Goal: Task Accomplishment & Management: Manage account settings

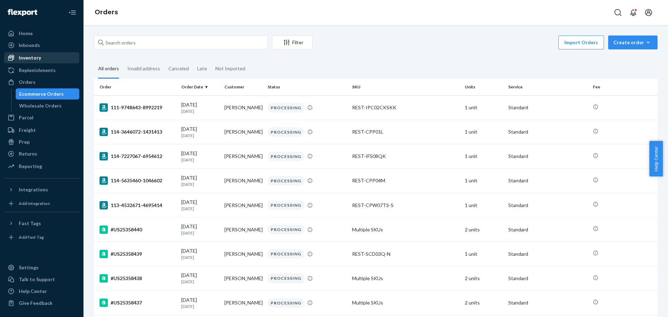
click at [41, 52] on ul "Home Inbounds Shipping Plans Problems Inventory Products Replenishments Orders …" at bounding box center [41, 100] width 75 height 145
drag, startPoint x: 43, startPoint y: 57, endPoint x: 59, endPoint y: 54, distance: 16.0
click at [44, 57] on div "Inventory" at bounding box center [42, 58] width 74 height 10
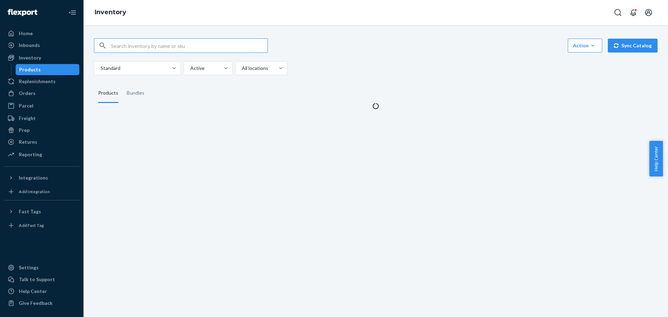
click at [148, 51] on input "text" at bounding box center [189, 46] width 157 height 14
type input "REST-ESSS01TXL"
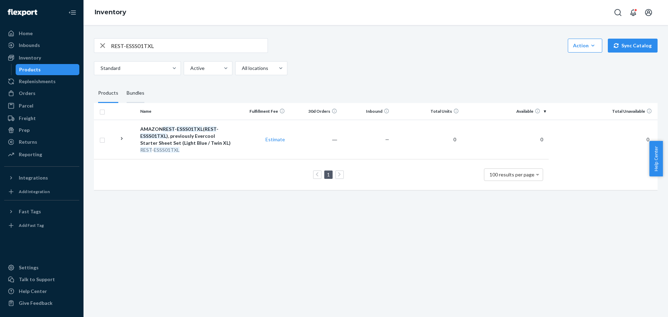
click at [136, 90] on div "Bundles" at bounding box center [136, 92] width 18 height 19
click at [122, 83] on input "Bundles" at bounding box center [122, 83] width 0 height 0
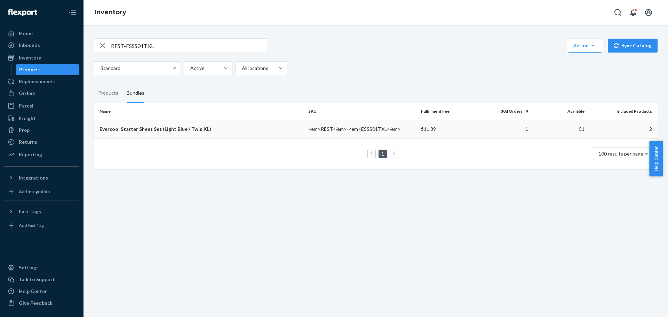
click at [168, 126] on div "Evercool Starter Sheet Set (Light Blue / Twin XL)" at bounding box center [200, 129] width 203 height 7
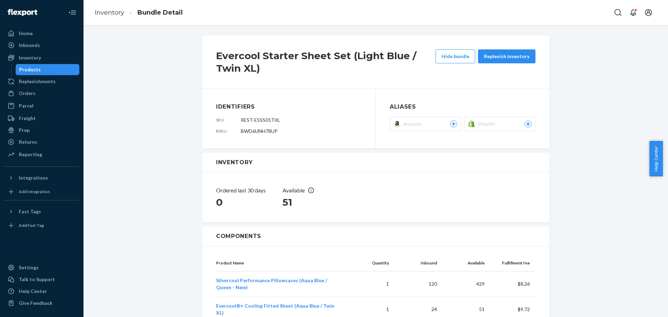
click at [451, 122] on icon at bounding box center [453, 124] width 6 height 4
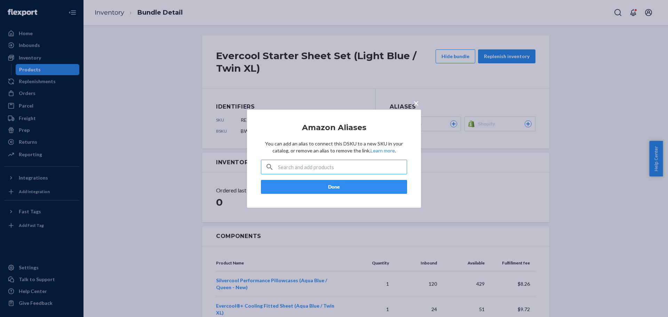
click at [349, 166] on input "text" at bounding box center [342, 167] width 129 height 14
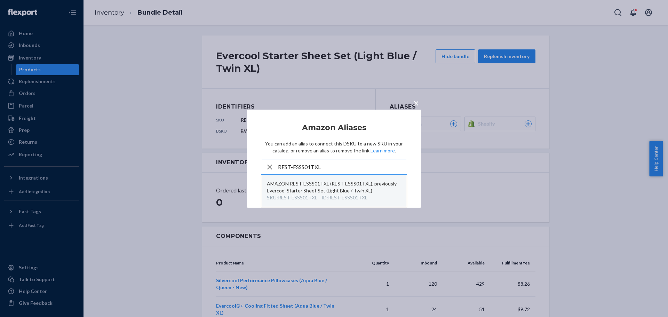
type input "REST-ESSS01TXL"
click at [315, 188] on div "AMAZON REST-ESSS01TXL (REST-ESSS01TXL), previously Evercool Starter Sheet Set (…" at bounding box center [334, 187] width 134 height 14
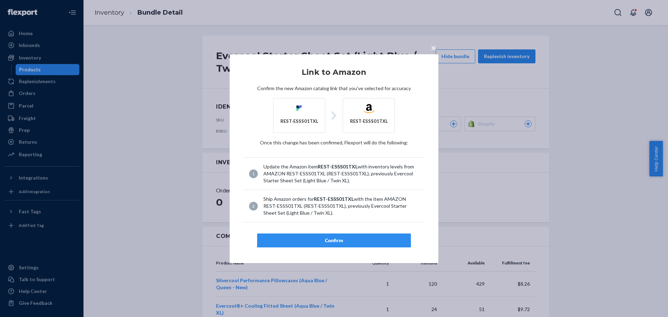
click at [332, 237] on div "Confirm" at bounding box center [334, 240] width 142 height 7
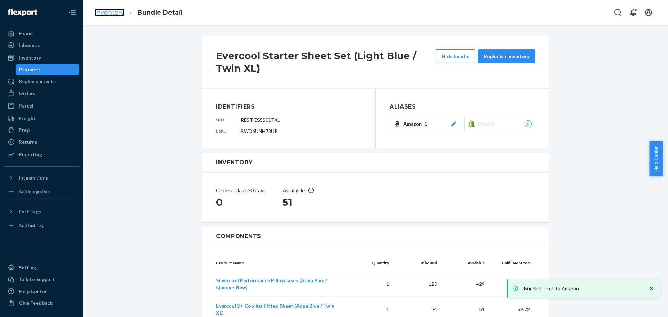
click at [109, 13] on link "Inventory" at bounding box center [110, 13] width 30 height 8
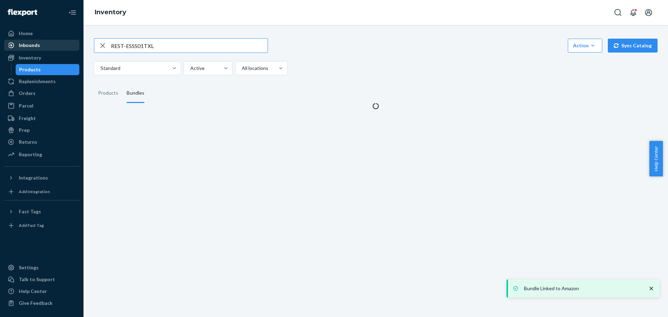
drag, startPoint x: 178, startPoint y: 49, endPoint x: 22, endPoint y: 50, distance: 156.2
click at [22, 50] on div "Home Inbounds Shipping Plans Problems Inventory Products Replenishments Orders …" at bounding box center [334, 158] width 668 height 317
type input "REST-ESSS04TXL"
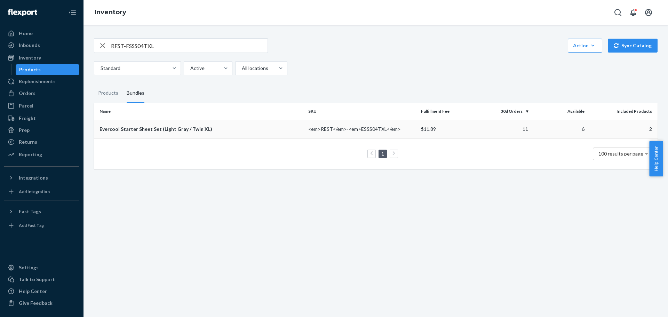
click at [181, 127] on div "Evercool Starter Sheet Set (Light Gray / Twin XL)" at bounding box center [200, 129] width 203 height 7
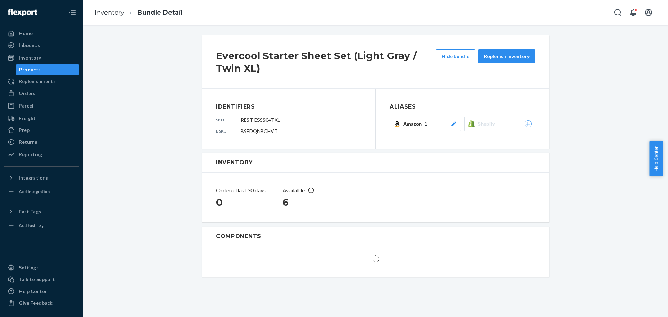
click at [451, 123] on icon at bounding box center [453, 123] width 5 height 5
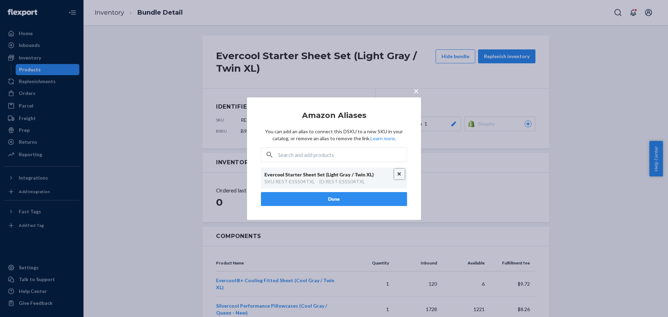
click at [399, 173] on button "Unlink" at bounding box center [399, 174] width 10 height 10
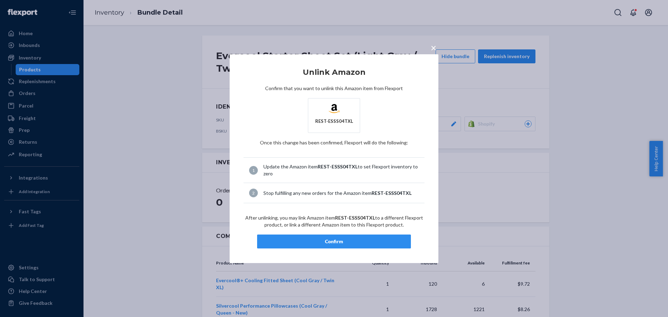
click at [342, 242] on div "Confirm" at bounding box center [334, 241] width 142 height 7
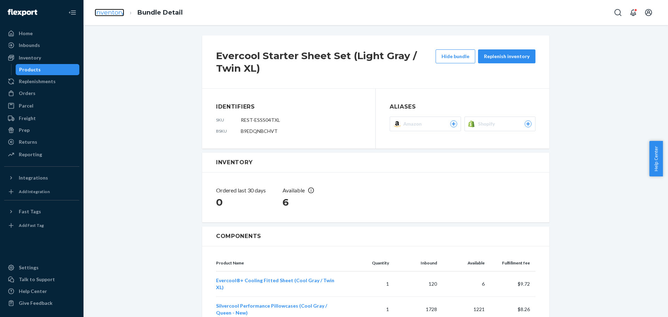
click at [112, 14] on link "Inventory" at bounding box center [110, 13] width 30 height 8
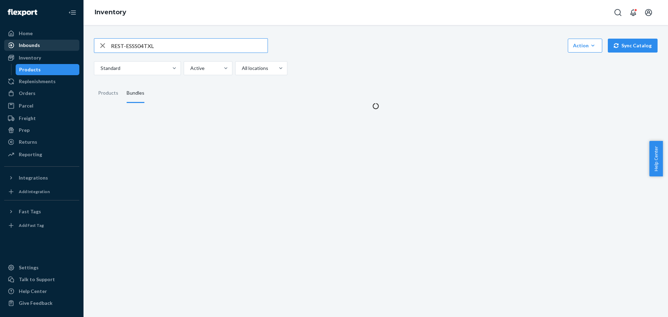
drag, startPoint x: 180, startPoint y: 46, endPoint x: 41, endPoint y: 47, distance: 138.5
click at [42, 47] on div "Home Inbounds Shipping Plans Problems Inventory Products Replenishments Orders …" at bounding box center [334, 158] width 668 height 317
type input "REST-ESSS02TXL"
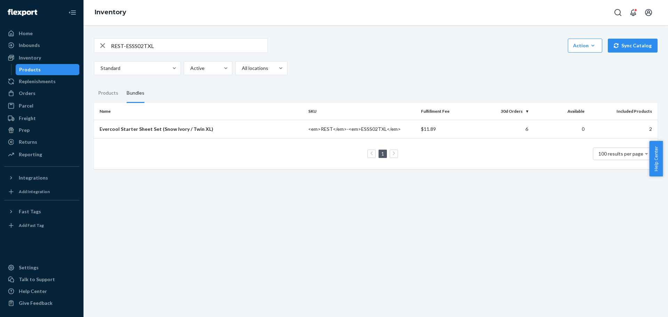
click at [178, 202] on div "REST-ESSS02TXL Action Create product Create bundle Bulk create products Bulk up…" at bounding box center [375, 171] width 584 height 292
click at [160, 127] on div "Evercool Starter Sheet Set (Snow Ivory / Twin XL)" at bounding box center [200, 129] width 203 height 7
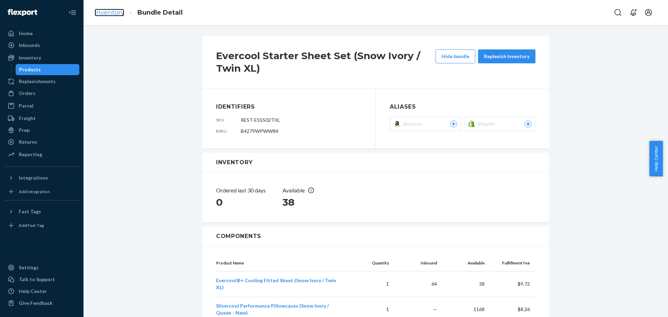
click at [113, 10] on link "Inventory" at bounding box center [110, 13] width 30 height 8
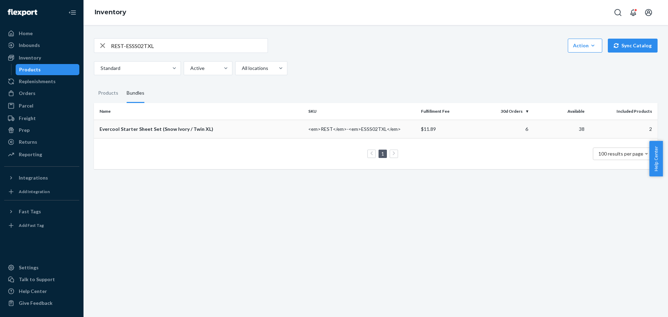
click at [148, 125] on td "Evercool Starter Sheet Set (Snow Ivory / Twin XL)" at bounding box center [199, 129] width 211 height 18
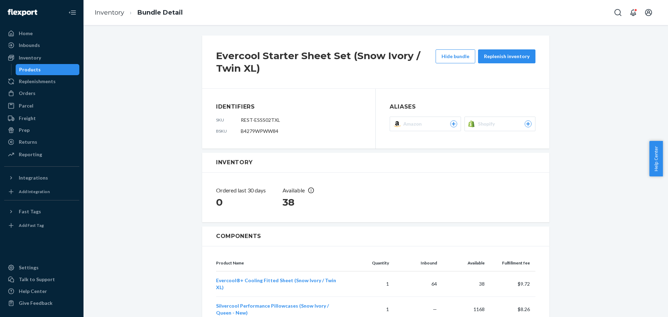
click at [452, 123] on icon at bounding box center [453, 124] width 6 height 4
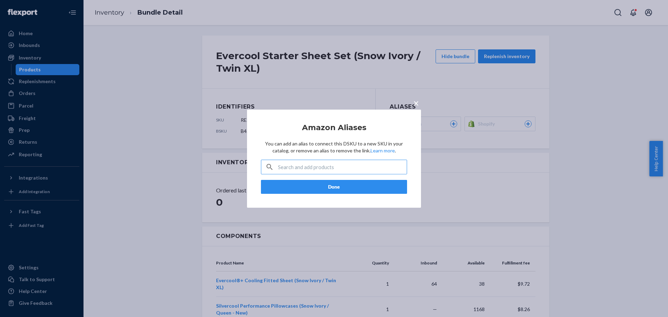
click at [356, 163] on input "text" at bounding box center [342, 167] width 129 height 14
type input "REST-ESSS02TXL"
click at [341, 183] on button "Done" at bounding box center [334, 187] width 146 height 14
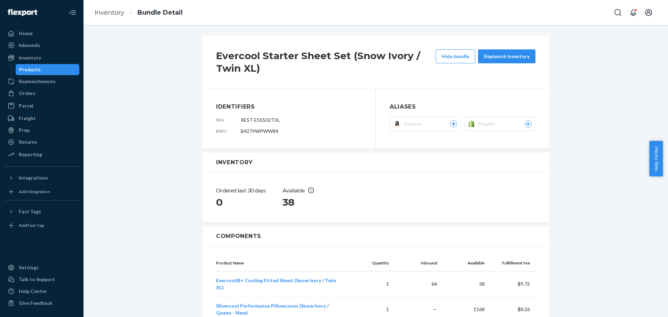
click at [453, 126] on div at bounding box center [453, 123] width 7 height 7
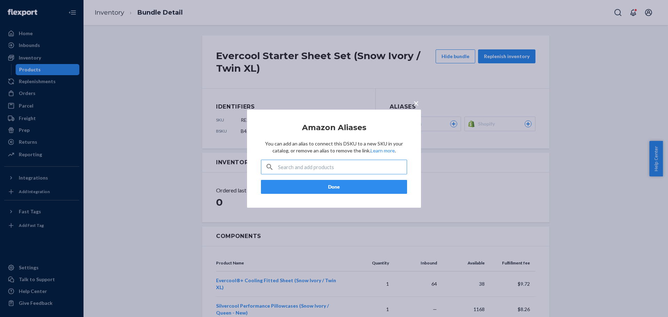
click at [362, 169] on input "text" at bounding box center [342, 167] width 129 height 14
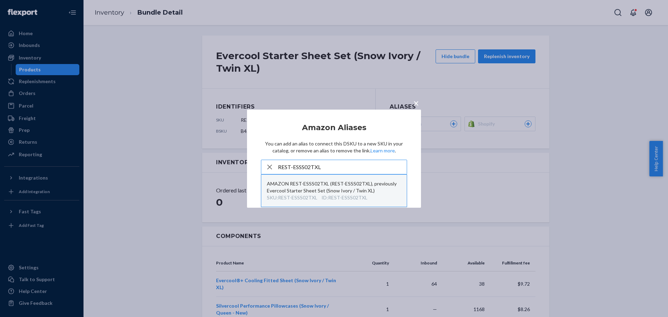
type input "REST-ESSS02TXL"
click at [332, 182] on div "AMAZON REST-ESSS02TXL (REST-ESSS02TXL), previously Evercool Starter Sheet Set (…" at bounding box center [334, 187] width 134 height 14
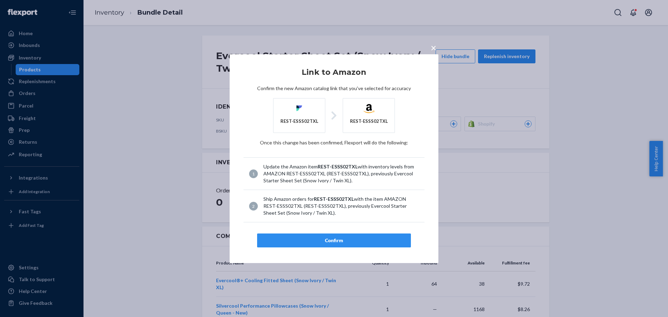
click at [328, 237] on button "Confirm" at bounding box center [334, 240] width 154 height 14
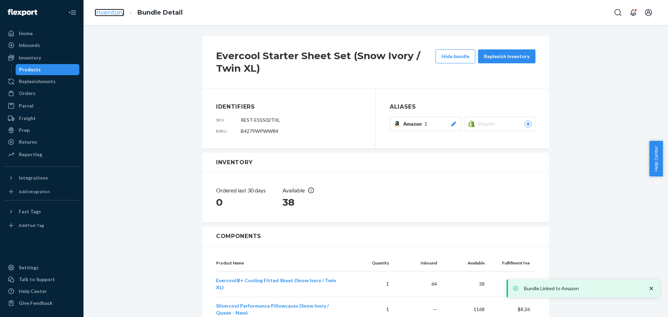
click at [114, 13] on link "Inventory" at bounding box center [110, 13] width 30 height 8
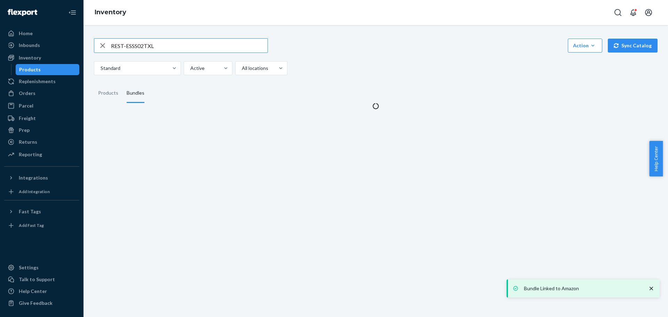
drag, startPoint x: 187, startPoint y: 44, endPoint x: 57, endPoint y: 51, distance: 129.9
click at [57, 51] on div "Home Inbounds Shipping Plans Problems Inventory Products Replenishments Orders …" at bounding box center [334, 158] width 668 height 317
type input "REST-ESSS07TXL"
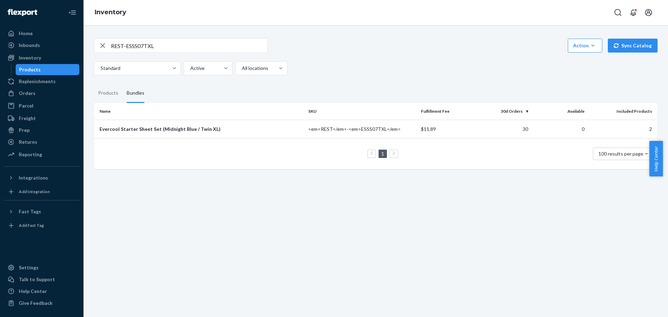
click at [155, 220] on div "REST-ESSS07TXL Action Create product Create bundle Bulk create products Bulk up…" at bounding box center [375, 171] width 584 height 292
click at [182, 200] on div "REST-ESSS07TXL Action Create product Create bundle Bulk create products Bulk up…" at bounding box center [375, 171] width 584 height 292
click at [158, 126] on div "Evercool Starter Sheet Set (Midnight Blue / Twin XL)" at bounding box center [200, 129] width 203 height 7
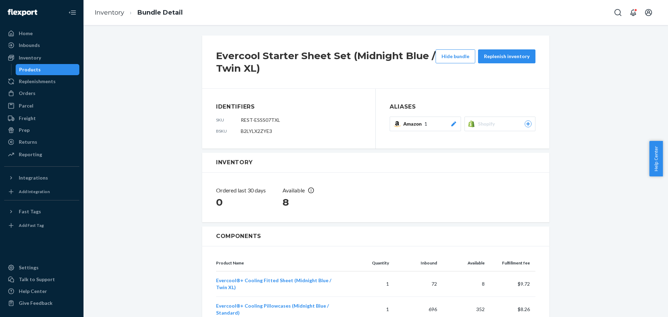
click at [451, 125] on icon at bounding box center [453, 123] width 5 height 5
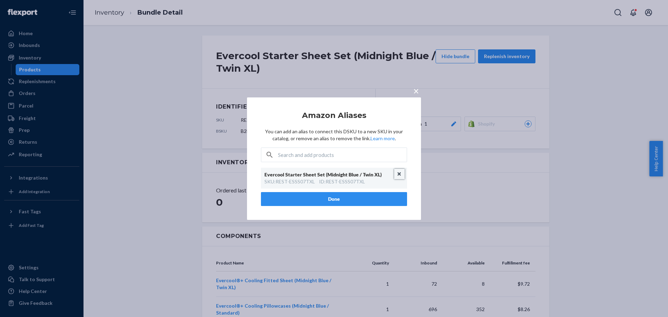
click at [400, 173] on button "Unlink" at bounding box center [399, 174] width 10 height 10
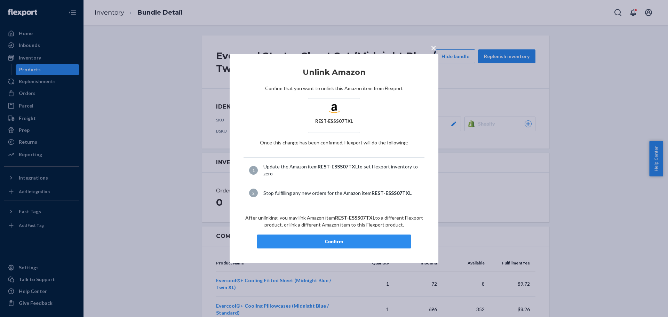
click at [332, 239] on div "Confirm" at bounding box center [334, 241] width 142 height 7
